Goal: Task Accomplishment & Management: Manage account settings

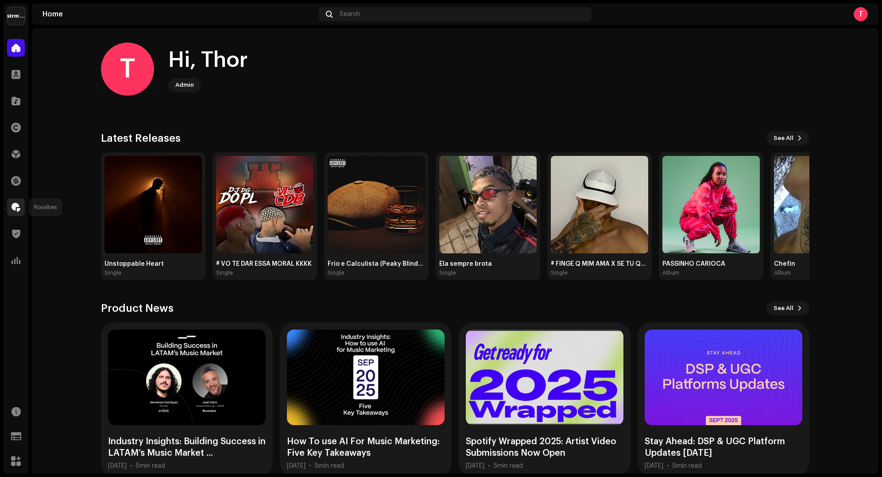
click at [13, 199] on div at bounding box center [16, 207] width 18 height 18
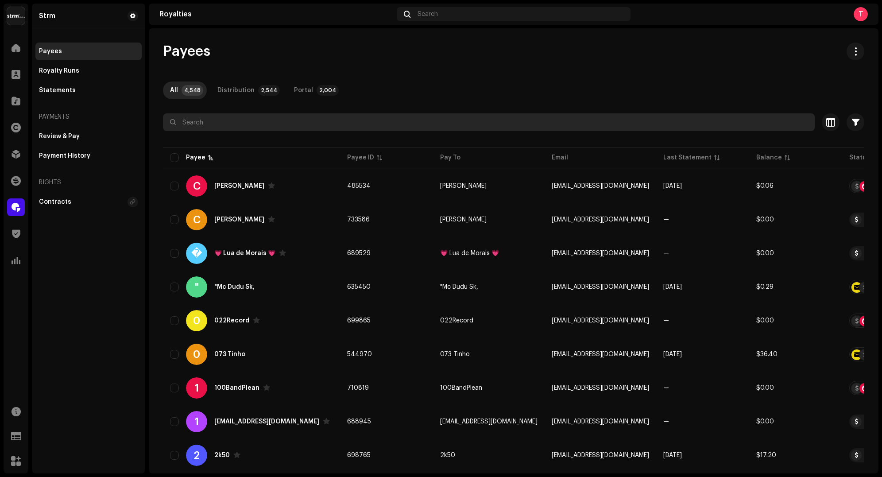
click at [220, 128] on input "text" at bounding box center [489, 122] width 652 height 18
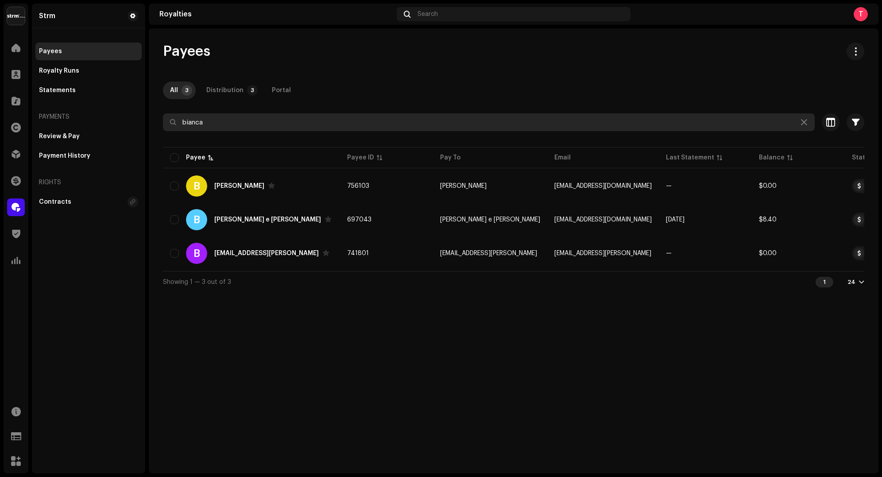
click at [274, 121] on input "bianca" at bounding box center [489, 122] width 652 height 18
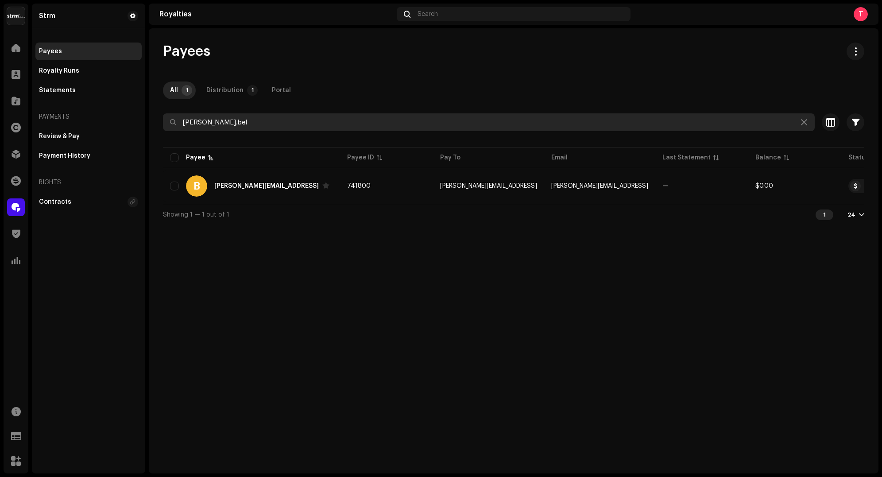
click at [288, 116] on input "benjamin.bel" at bounding box center [489, 122] width 652 height 18
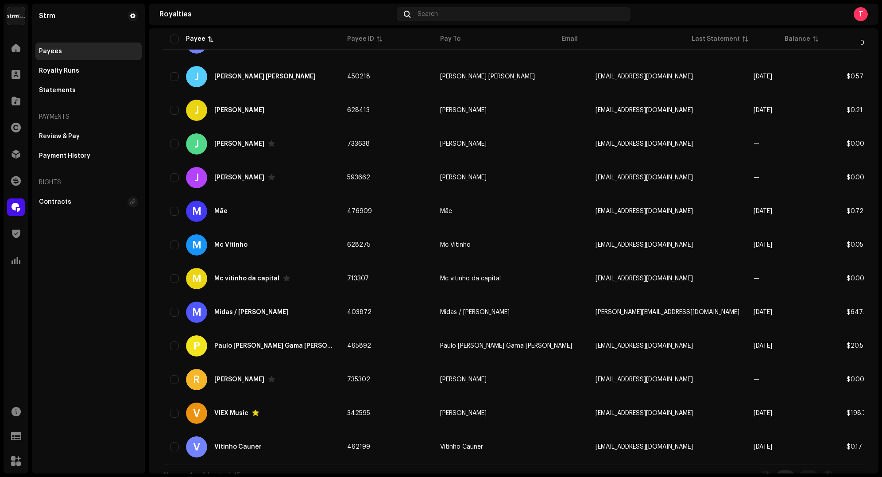
scroll to position [528, 0]
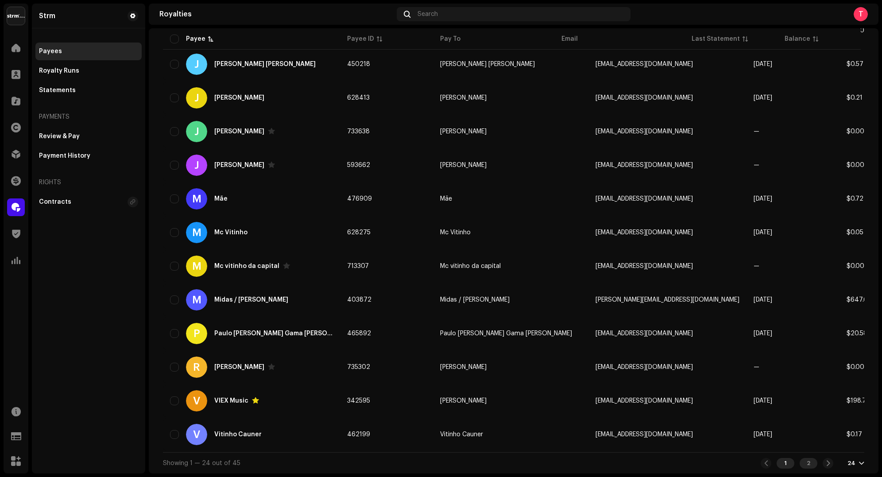
click at [805, 466] on div "2" at bounding box center [808, 463] width 18 height 11
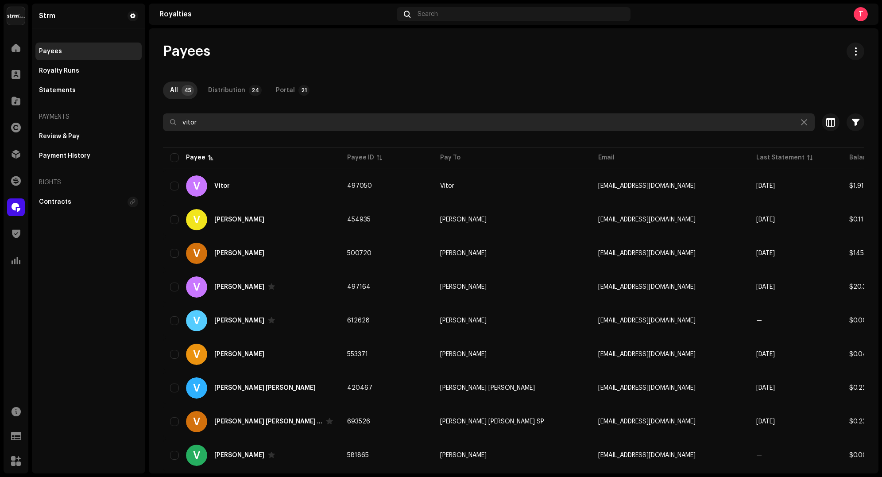
click at [258, 116] on input "vitor" at bounding box center [489, 122] width 652 height 18
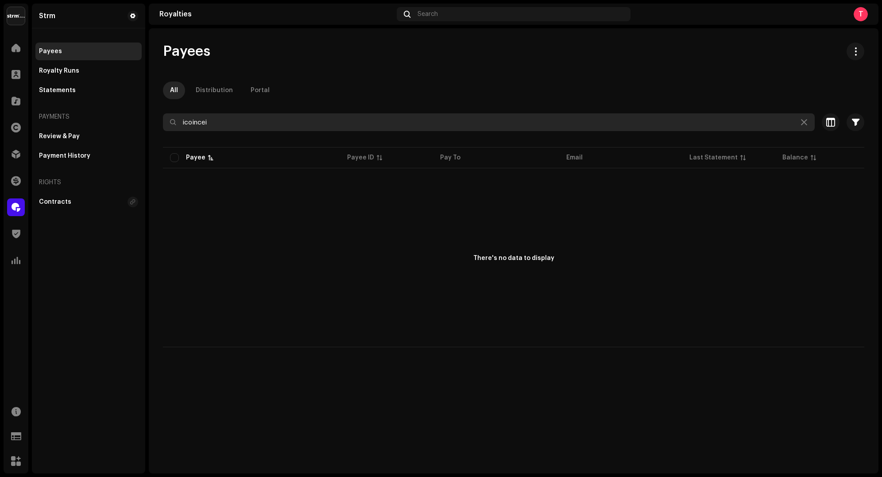
click at [254, 121] on input "icoincei" at bounding box center [489, 122] width 652 height 18
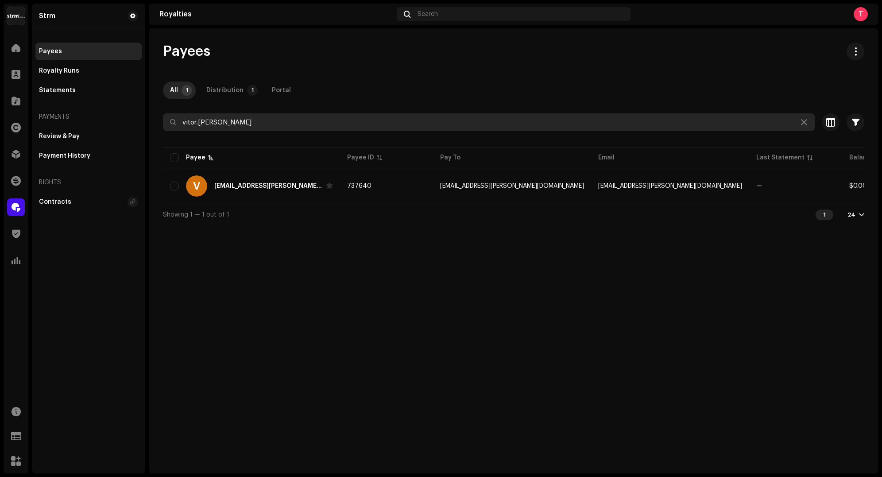
type input "vitor.grego"
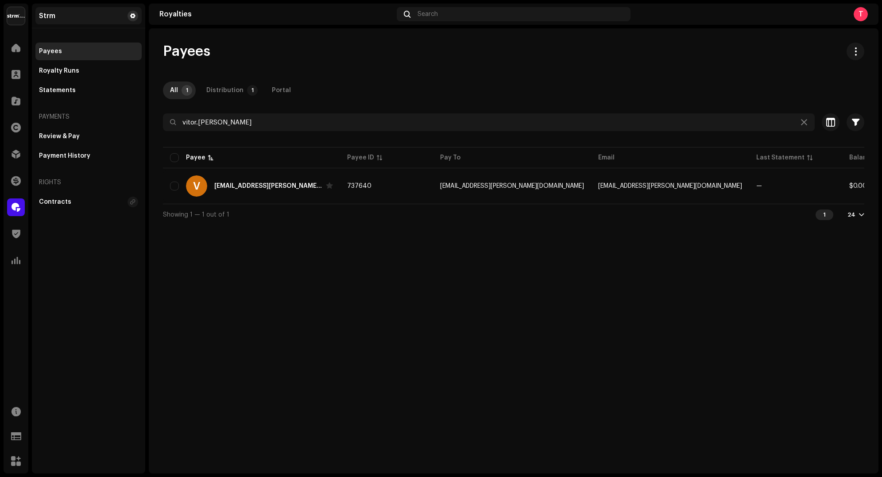
click at [133, 16] on span at bounding box center [132, 15] width 5 height 7
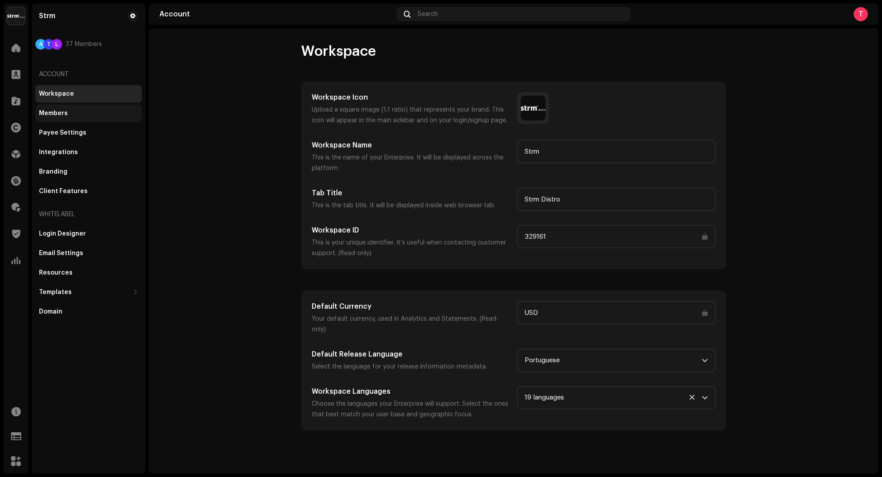
click at [90, 116] on div "Members" at bounding box center [88, 113] width 99 height 7
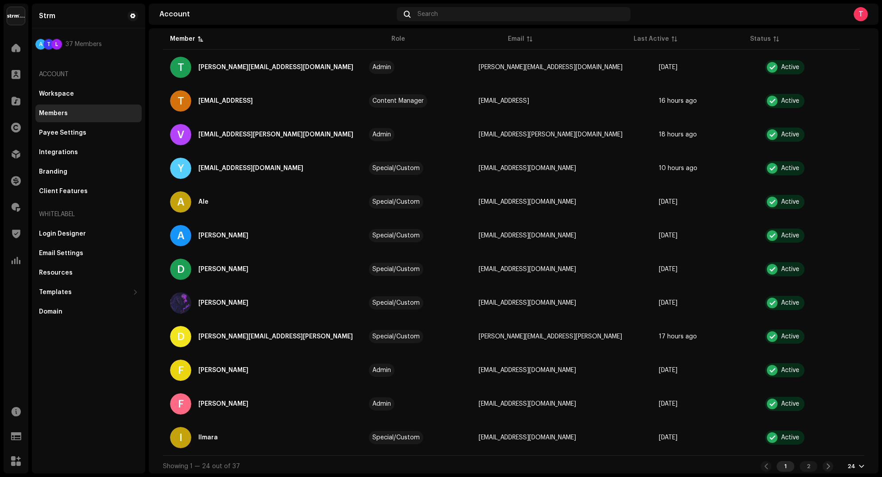
scroll to position [490, 0]
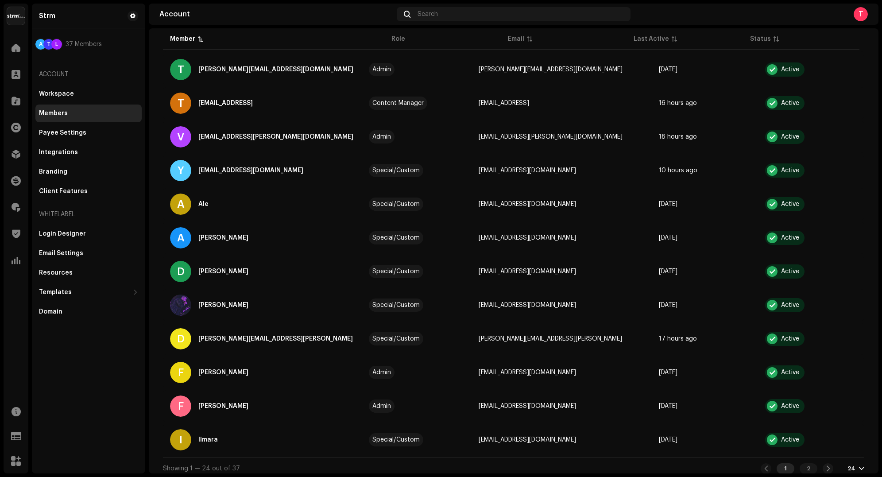
click at [15, 14] on img at bounding box center [16, 16] width 18 height 18
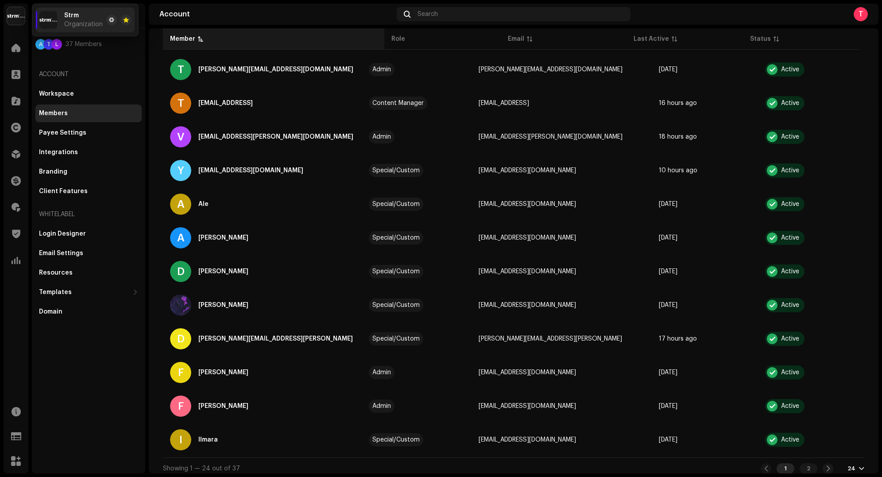
click at [273, 34] on th "Member" at bounding box center [273, 38] width 221 height 21
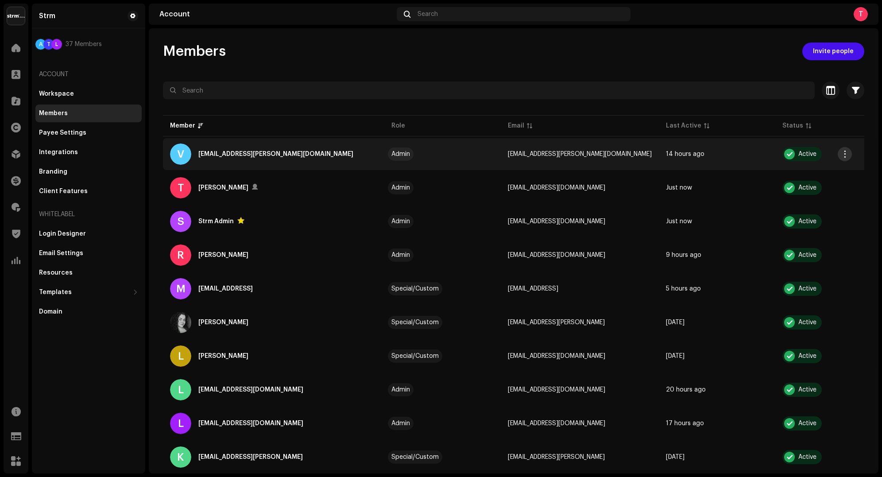
click at [838, 151] on button "button" at bounding box center [844, 154] width 14 height 14
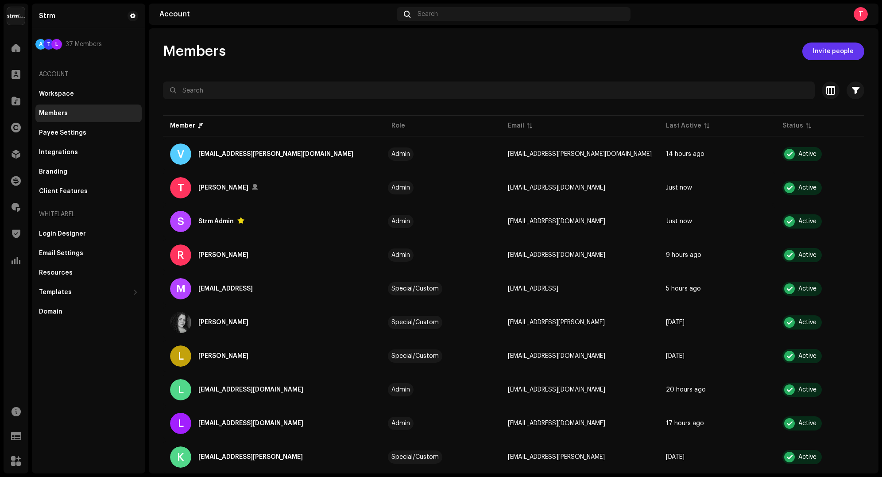
click at [823, 56] on span "Invite people" at bounding box center [833, 51] width 41 height 18
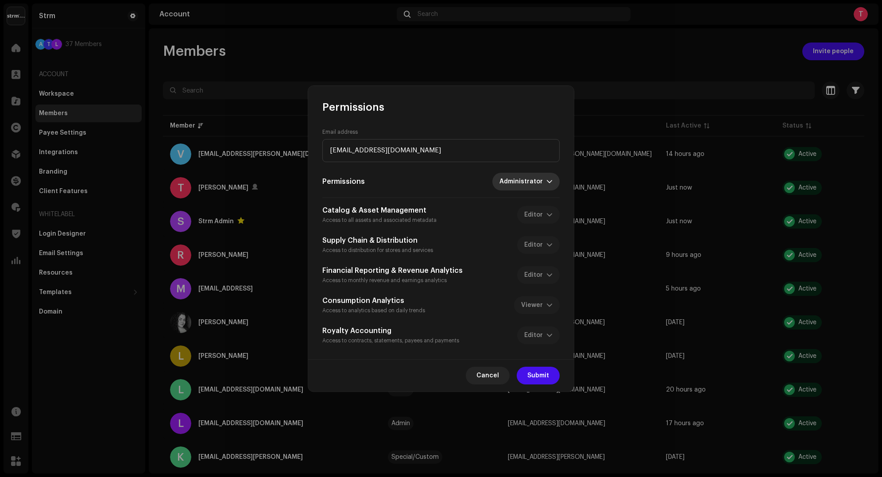
type input "[EMAIL_ADDRESS][DOMAIN_NAME]"
click at [554, 185] on p-select "Administrator" at bounding box center [525, 182] width 67 height 18
click at [544, 218] on span "Special/Custom" at bounding box center [527, 220] width 50 height 9
click at [545, 216] on span "No access" at bounding box center [528, 215] width 36 height 18
click at [535, 255] on li "Viewer" at bounding box center [540, 254] width 63 height 18
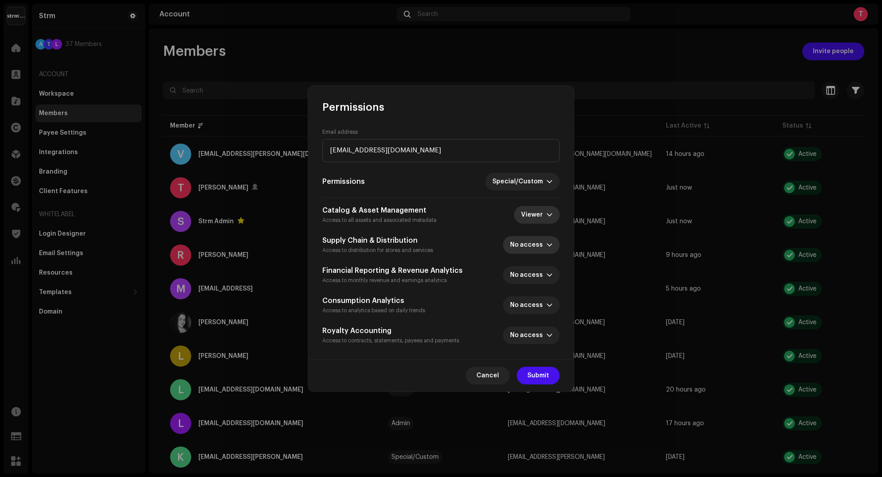
click at [539, 241] on span "No access" at bounding box center [528, 245] width 36 height 18
click at [529, 264] on span "Viewer" at bounding box center [524, 266] width 22 height 9
click at [543, 247] on span "Viewer" at bounding box center [533, 245] width 25 height 18
click at [534, 290] on li "No access" at bounding box center [550, 284] width 63 height 18
click at [536, 305] on span "No access" at bounding box center [528, 305] width 36 height 18
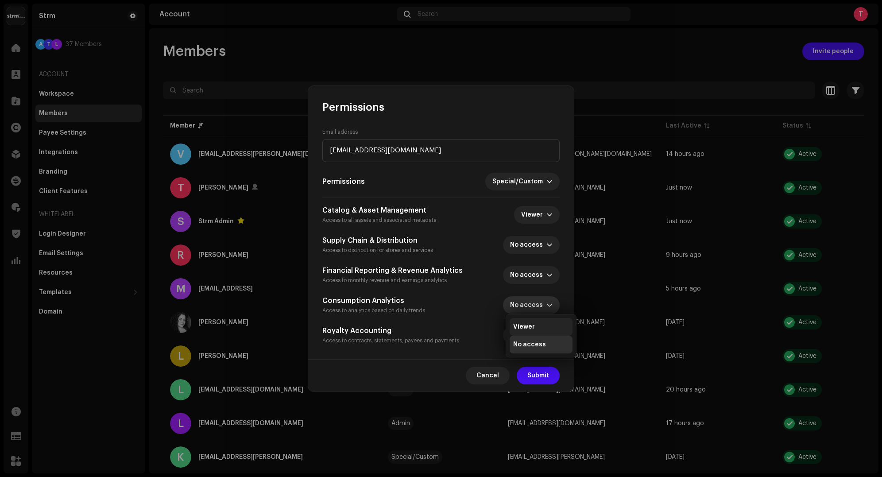
click at [529, 328] on span "Viewer" at bounding box center [524, 326] width 22 height 9
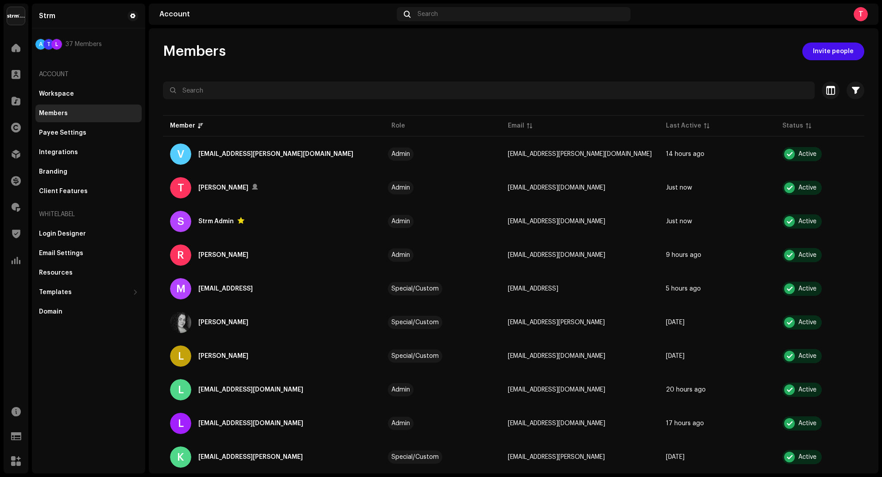
click at [692, 50] on div "Permissions Email address novotestestrm@gmail.com Permissions Special/Custom Ca…" at bounding box center [441, 238] width 882 height 477
click at [829, 50] on span "Invite people" at bounding box center [833, 51] width 41 height 18
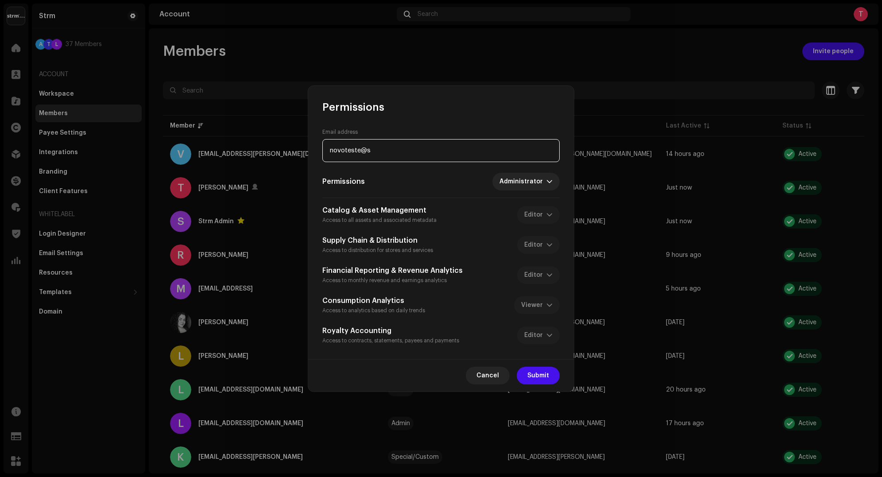
click at [403, 147] on input "novoteste@s" at bounding box center [440, 150] width 237 height 23
paste input "strm@gmail.com"
type input "[EMAIL_ADDRESS][DOMAIN_NAME]"
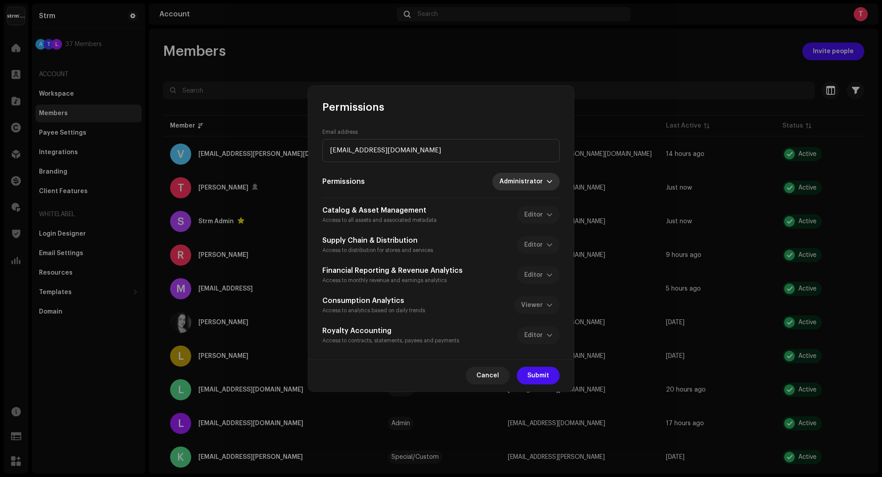
click at [533, 182] on span "Administrator" at bounding box center [522, 182] width 47 height 18
click at [532, 223] on span "Special/Custom" at bounding box center [527, 220] width 50 height 9
click at [533, 217] on span "No access" at bounding box center [528, 215] width 36 height 18
click at [531, 251] on span "Viewer" at bounding box center [524, 254] width 22 height 9
click at [536, 312] on span "No access" at bounding box center [528, 305] width 36 height 18
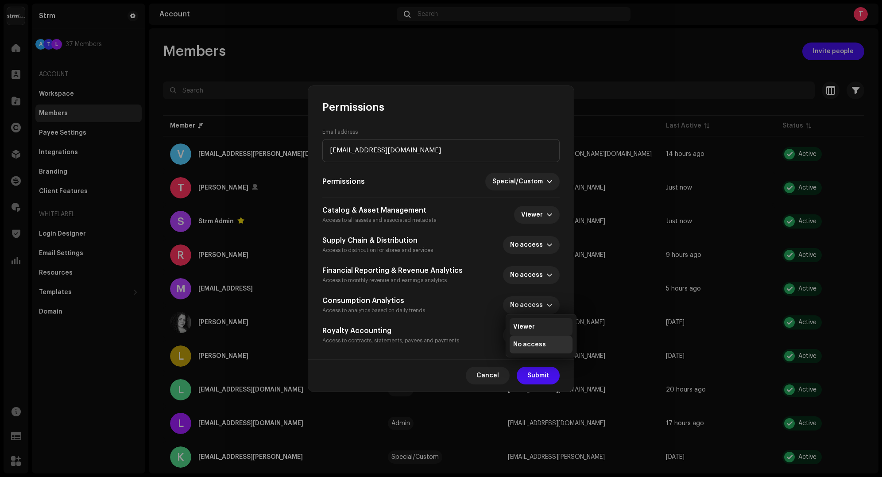
click at [532, 324] on span "Viewer" at bounding box center [524, 326] width 22 height 9
click at [537, 373] on span "Submit" at bounding box center [538, 375] width 22 height 18
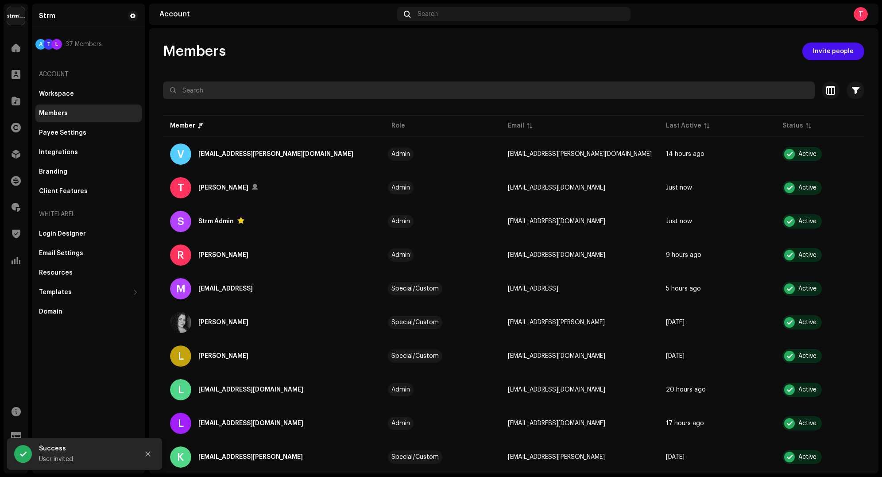
click at [400, 89] on input "text" at bounding box center [489, 90] width 652 height 18
paste input "[EMAIL_ADDRESS][DOMAIN_NAME]"
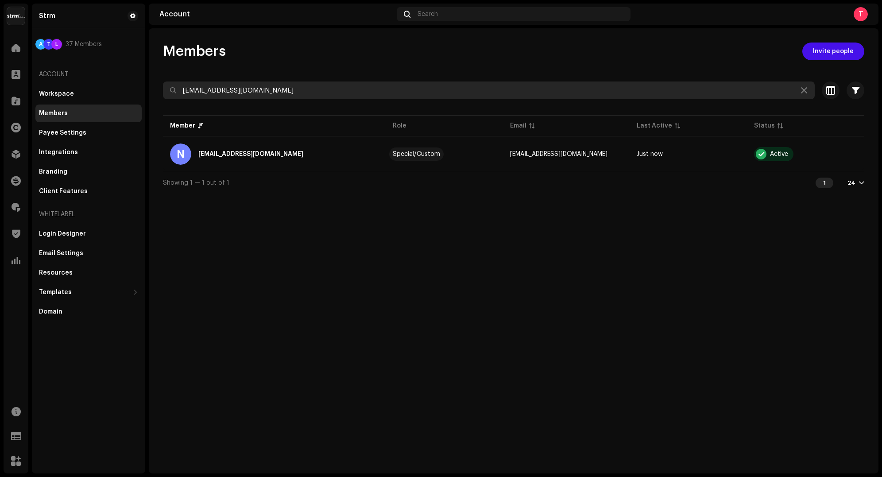
type input "[EMAIL_ADDRESS][DOMAIN_NAME]"
click at [476, 91] on input "[EMAIL_ADDRESS][DOMAIN_NAME]" at bounding box center [489, 90] width 652 height 18
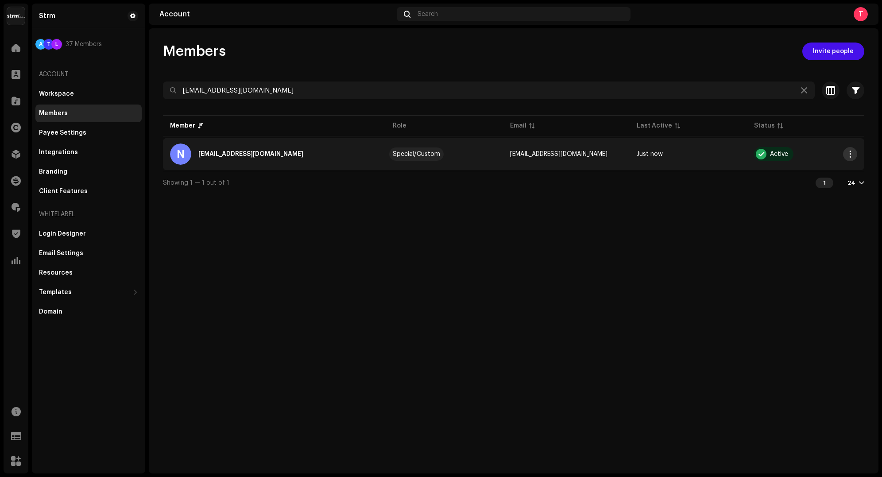
click at [849, 158] on button "button" at bounding box center [850, 154] width 14 height 14
click at [809, 210] on div "Remove" at bounding box center [808, 208] width 82 height 7
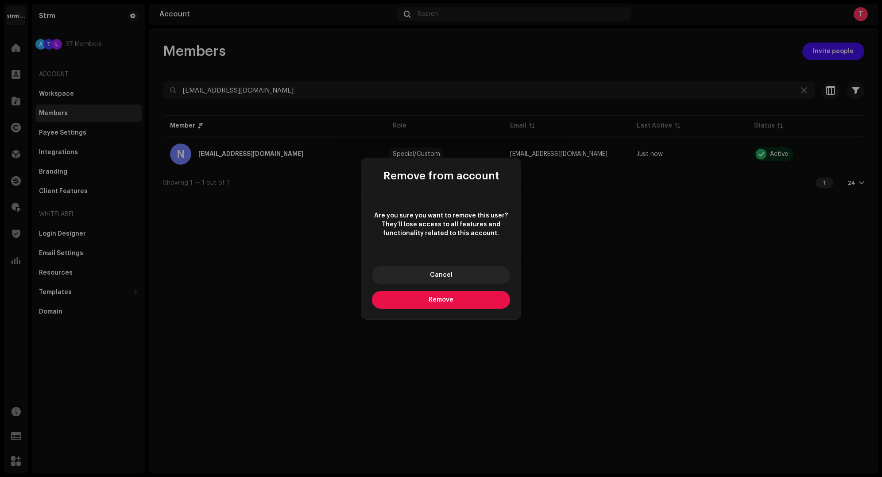
click at [467, 298] on button "Remove" at bounding box center [441, 300] width 138 height 18
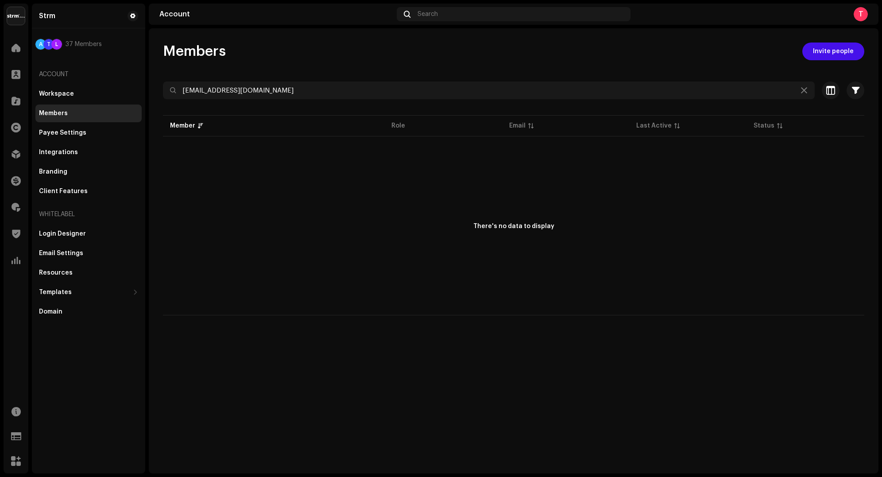
click at [535, 54] on div "Members Invite people" at bounding box center [513, 51] width 701 height 18
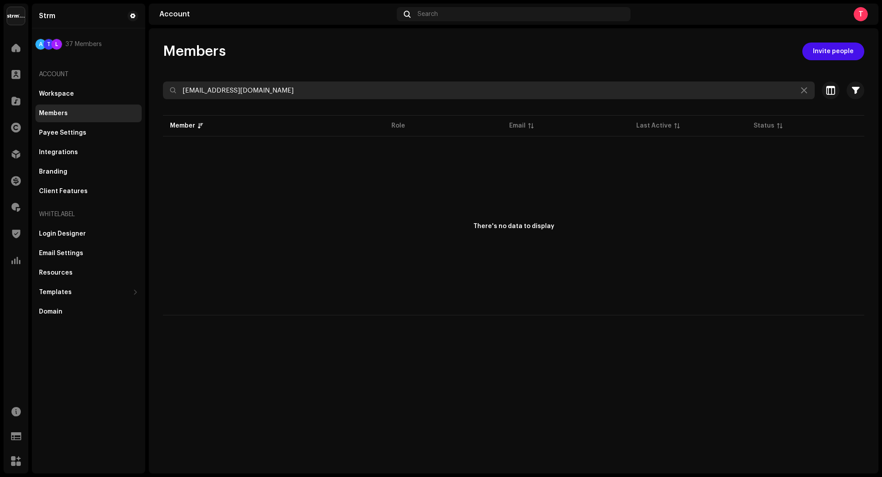
click at [472, 93] on input "[EMAIL_ADDRESS][DOMAIN_NAME]" at bounding box center [489, 90] width 652 height 18
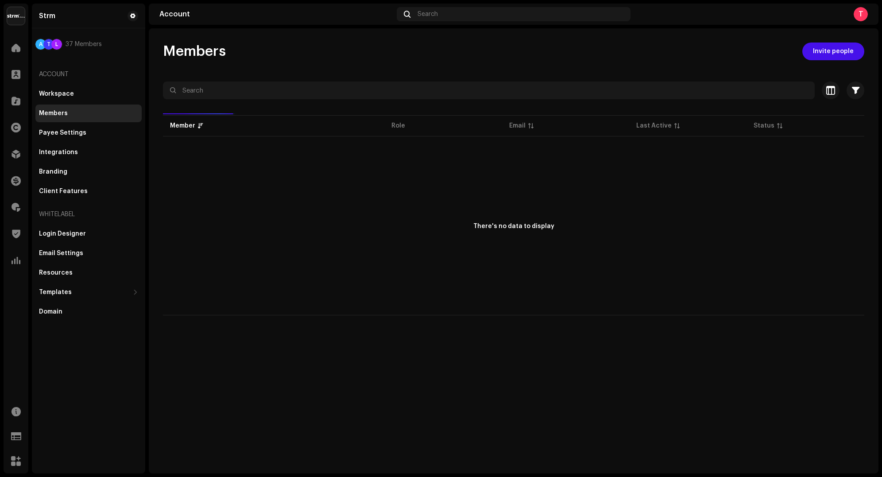
click at [482, 56] on div "Members Invite people" at bounding box center [513, 51] width 701 height 18
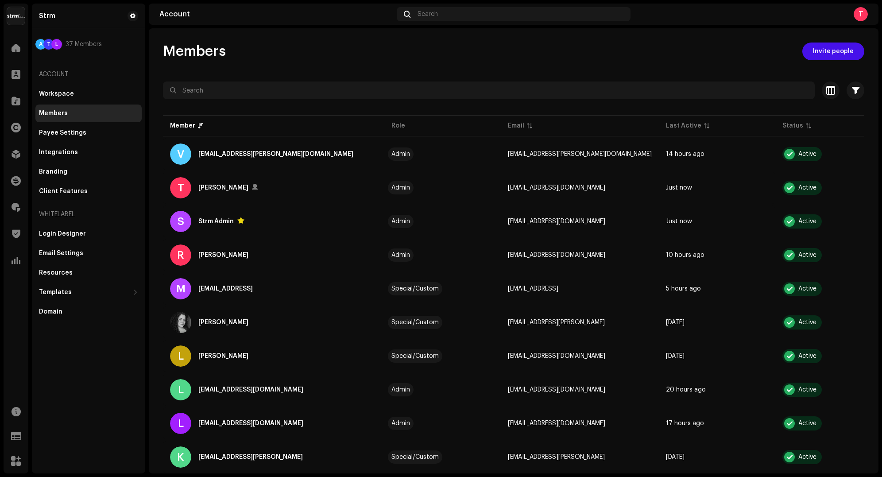
click at [270, 53] on div "Members Invite people" at bounding box center [513, 51] width 701 height 18
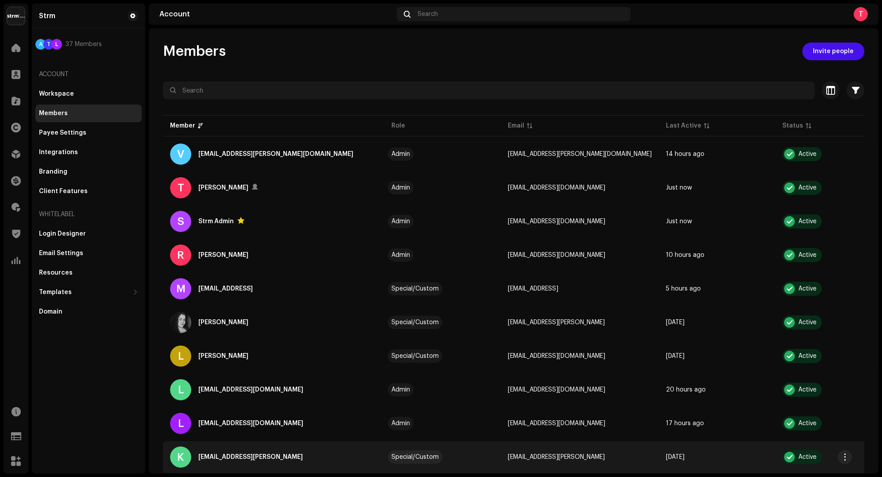
click at [838, 452] on button "button" at bounding box center [844, 457] width 14 height 14
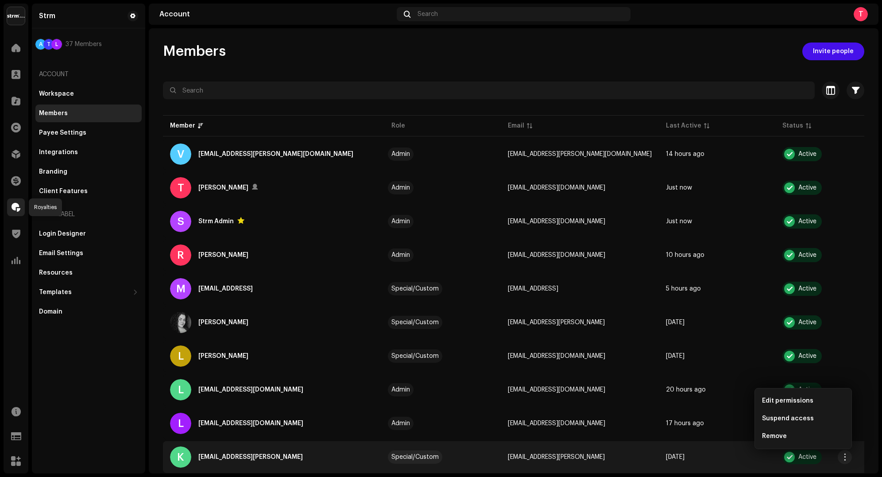
click at [18, 212] on div at bounding box center [16, 207] width 18 height 18
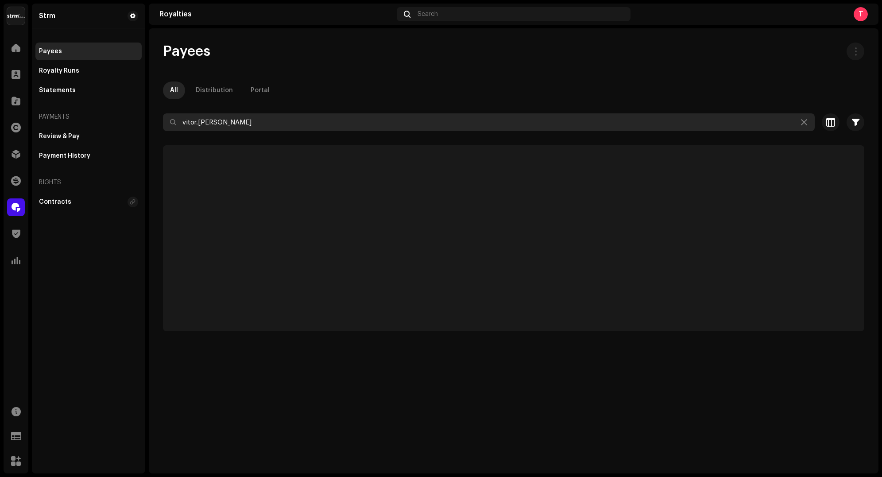
click at [263, 120] on input "vitor.grego" at bounding box center [489, 122] width 652 height 18
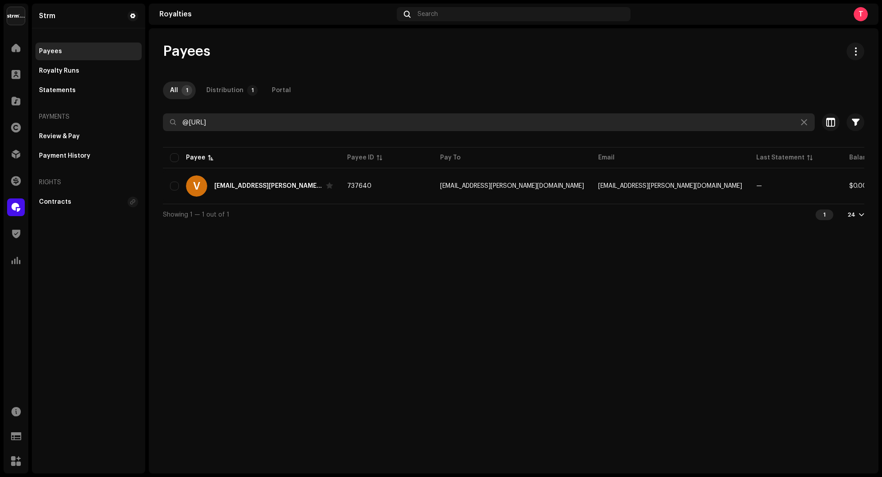
type input "@strmmusic.ai"
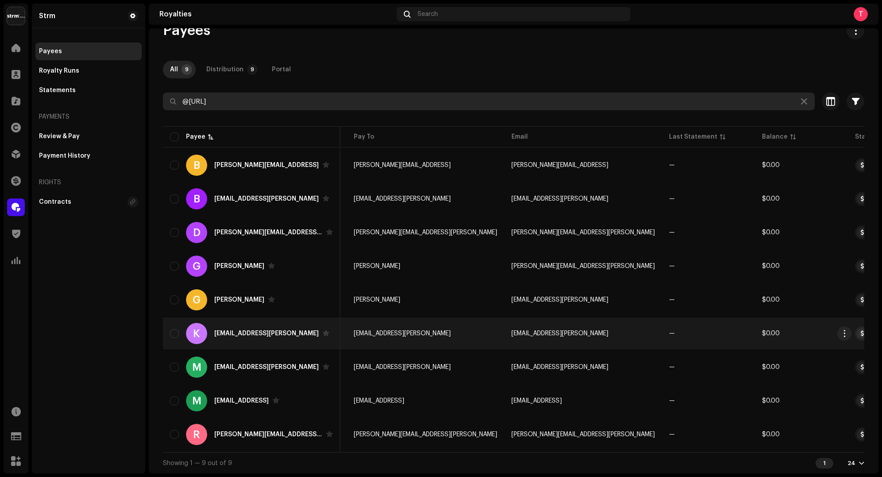
scroll to position [0, 86]
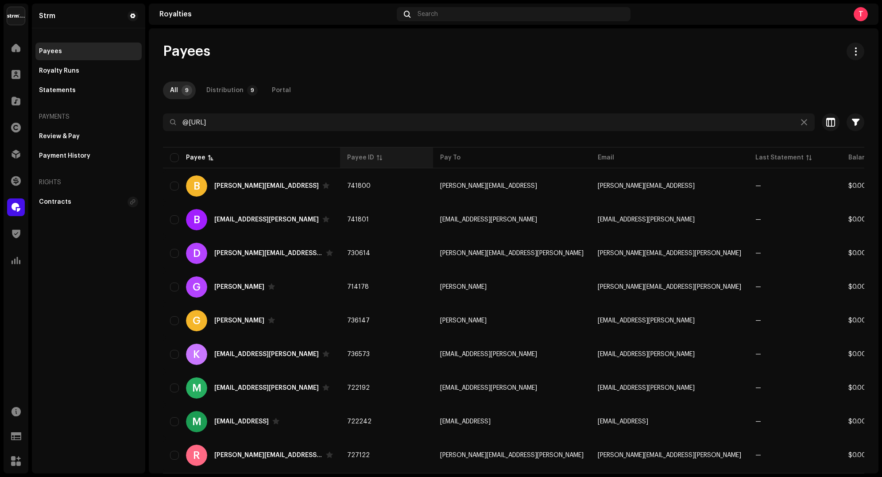
click at [377, 159] on p-sorticon at bounding box center [379, 157] width 5 height 5
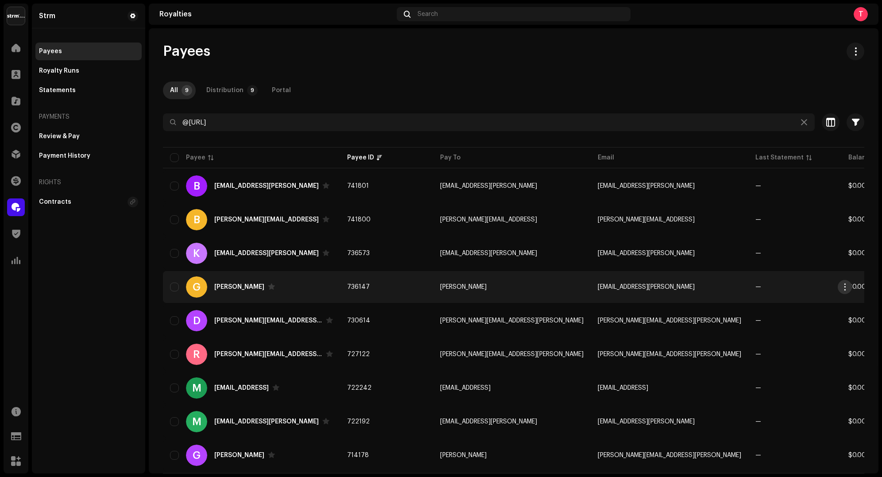
click at [849, 291] on button "button" at bounding box center [844, 287] width 14 height 14
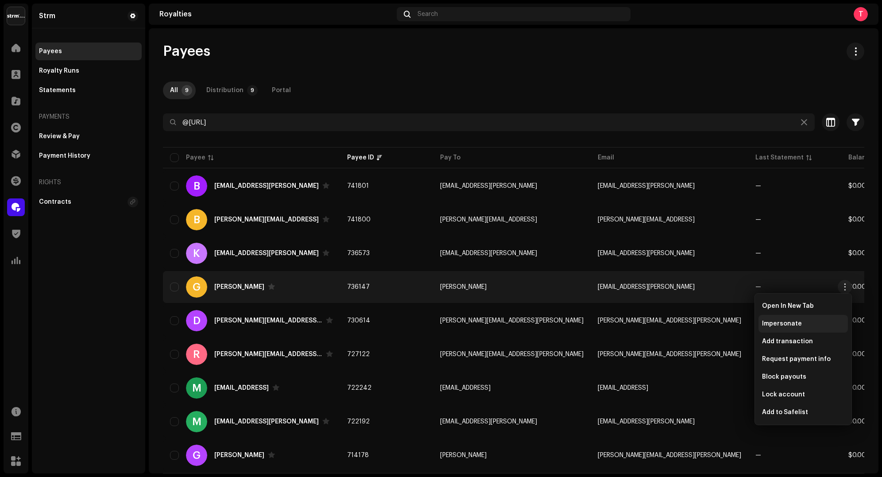
click at [823, 320] on div "Impersonate" at bounding box center [803, 323] width 82 height 7
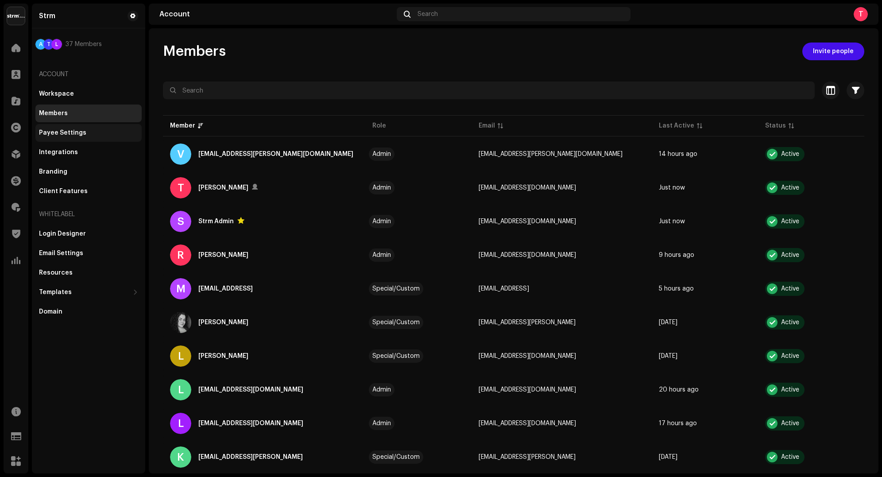
click at [61, 132] on div "Payee Settings" at bounding box center [62, 132] width 47 height 7
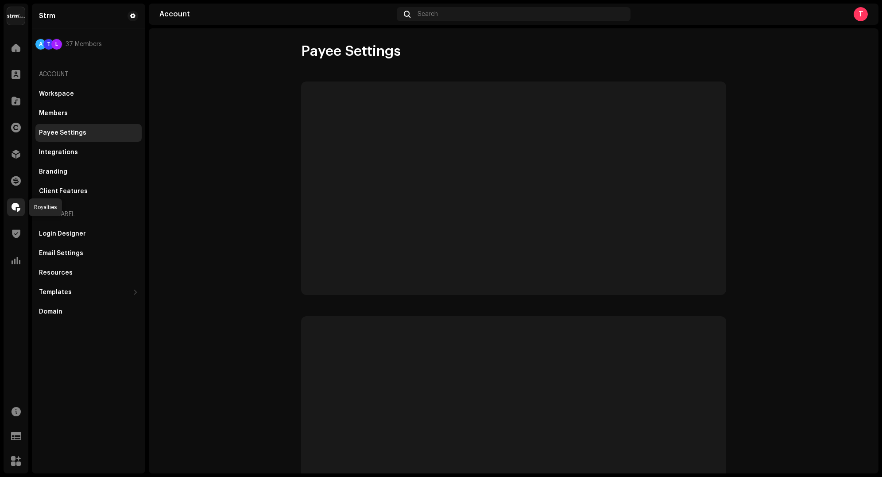
click at [14, 205] on span at bounding box center [16, 207] width 9 height 7
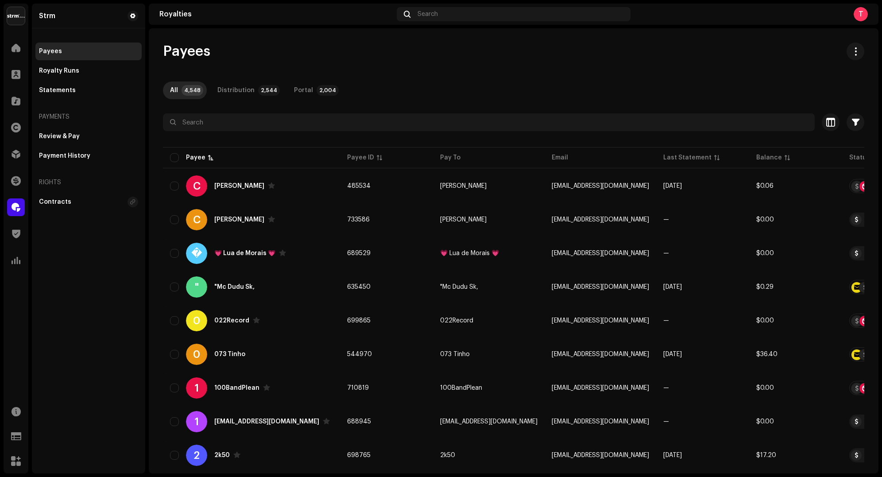
click at [219, 117] on input "text" at bounding box center [489, 122] width 652 height 18
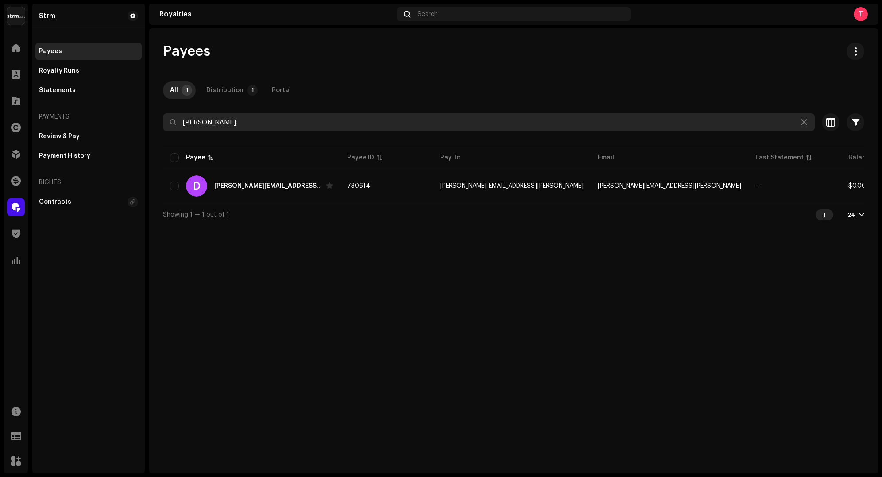
click at [362, 120] on input "[PERSON_NAME]." at bounding box center [489, 122] width 652 height 18
click at [269, 126] on input "[PERSON_NAME]." at bounding box center [489, 122] width 652 height 18
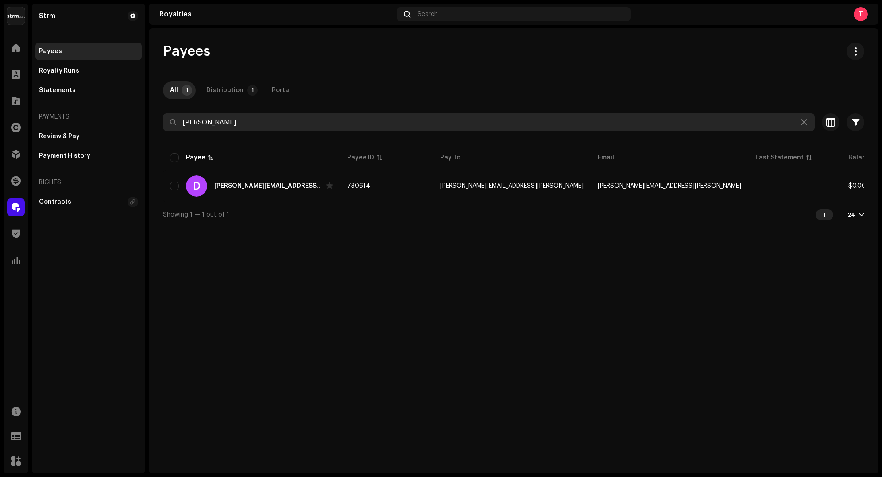
paste input "[EMAIL_ADDRESS][DOMAIN_NAME]"
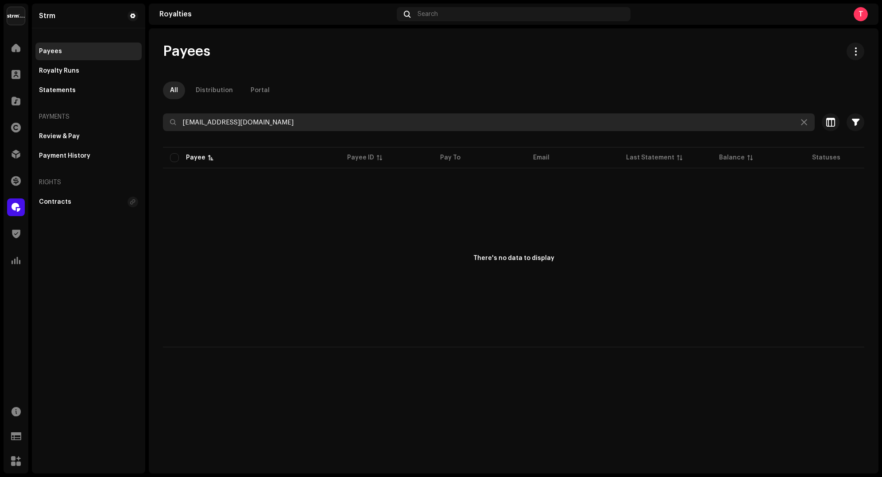
type input "[EMAIL_ADDRESS][DOMAIN_NAME]"
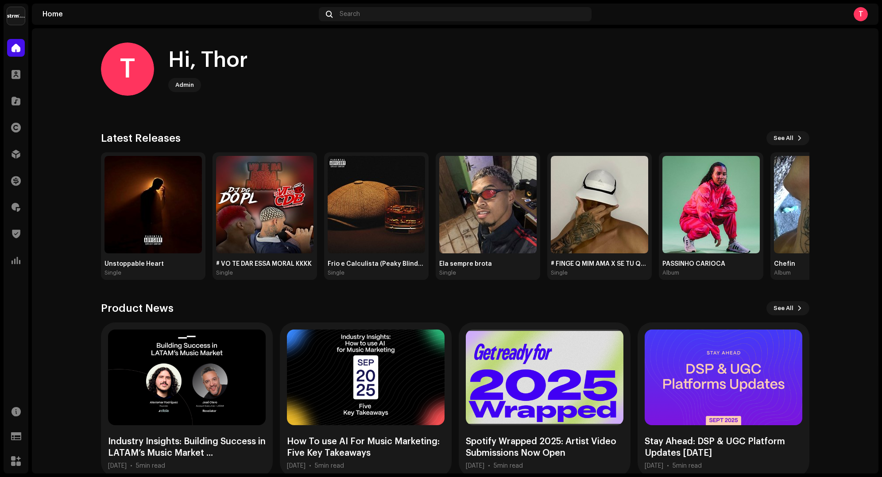
click at [12, 11] on img at bounding box center [16, 16] width 18 height 18
click at [63, 71] on home-home "T Hi, Thor Admin Check out the latest Product Updates for Check Product Updates…" at bounding box center [455, 259] width 846 height 462
click at [863, 20] on re-a-cover "T" at bounding box center [860, 14] width 14 height 14
